Goal: Information Seeking & Learning: Learn about a topic

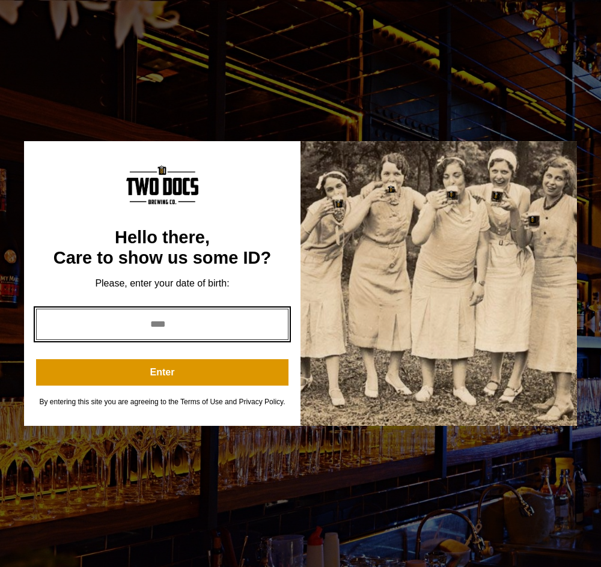
click at [181, 320] on input "year" at bounding box center [162, 324] width 252 height 31
type input "*"
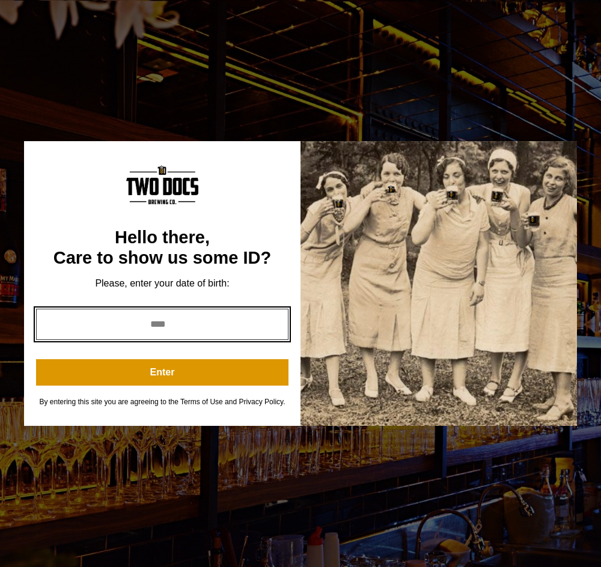
type input "****"
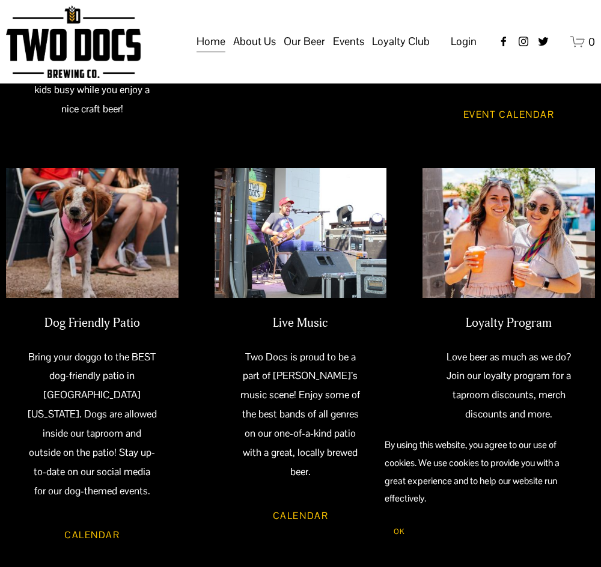
scroll to position [441, 0]
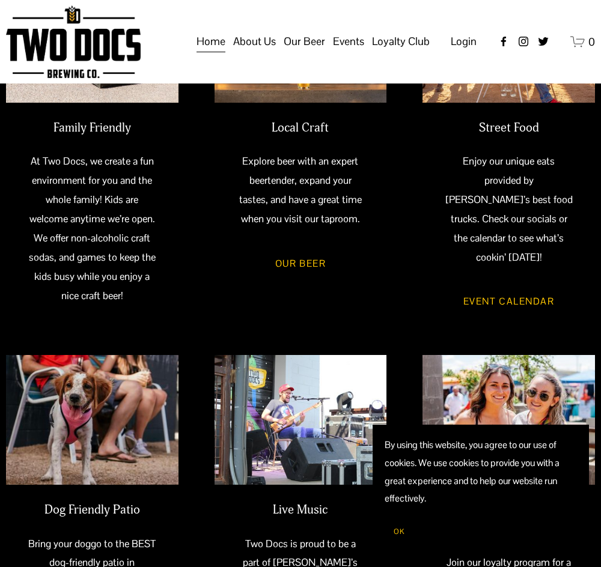
click at [318, 52] on span "Our Beer" at bounding box center [304, 41] width 41 height 20
click at [0, 0] on span "Taproom Menu" at bounding box center [0, 0] width 0 height 0
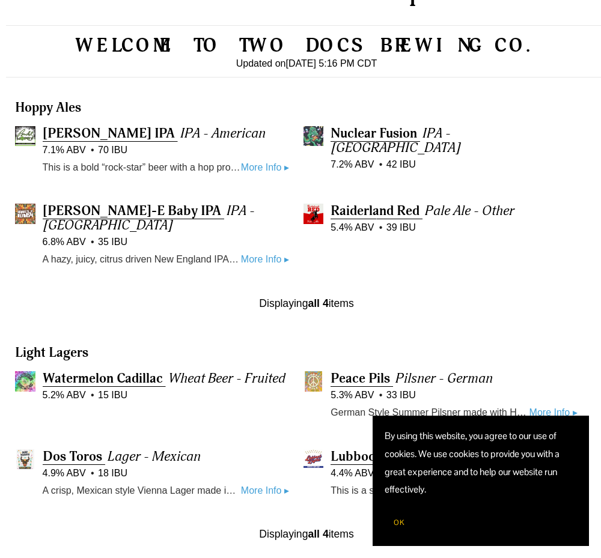
scroll to position [481, 0]
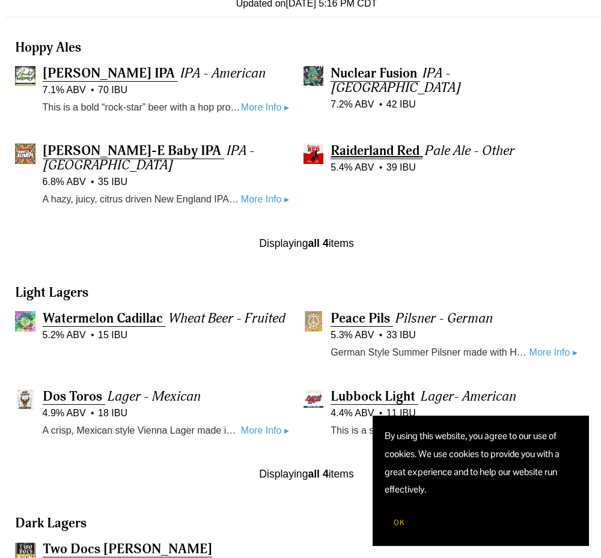
click at [402, 159] on span "Raiderland Red" at bounding box center [374, 150] width 89 height 17
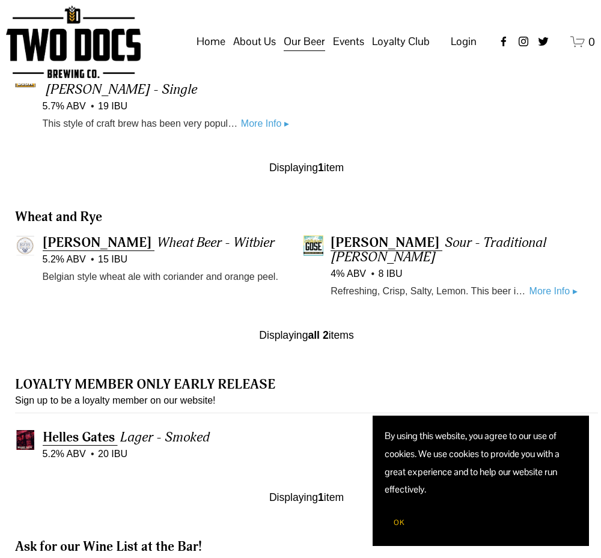
scroll to position [954, 0]
click at [76, 430] on span "Helles Gates" at bounding box center [79, 438] width 72 height 17
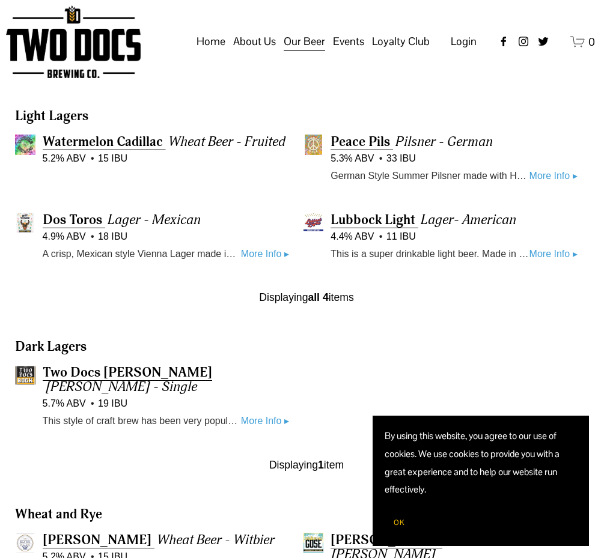
scroll to position [654, 0]
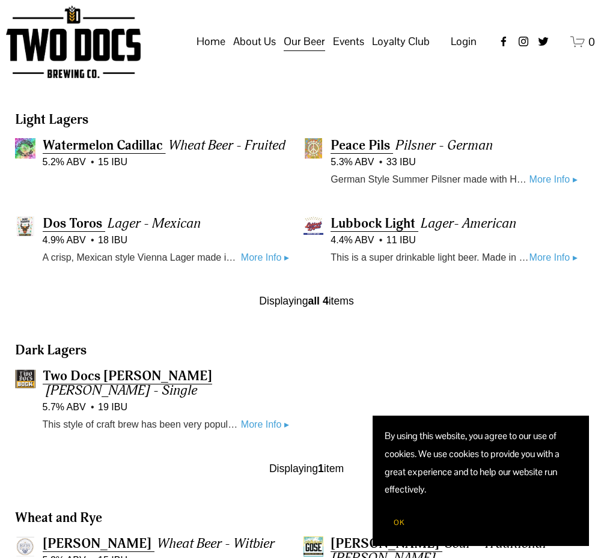
click at [394, 520] on span "OK" at bounding box center [398, 523] width 11 height 10
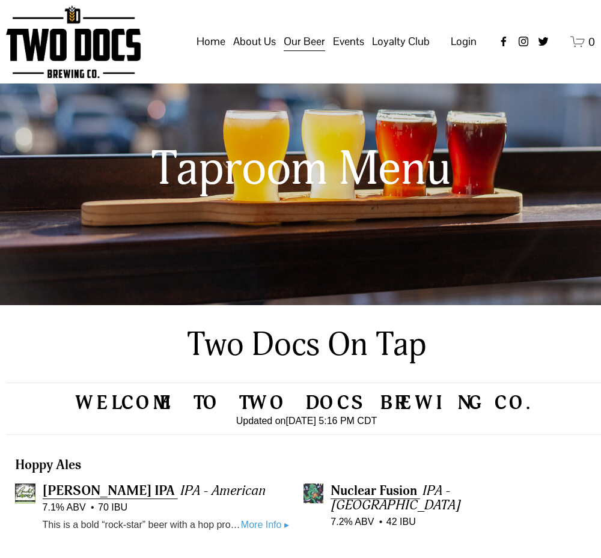
scroll to position [0, 0]
